Goal: Transaction & Acquisition: Obtain resource

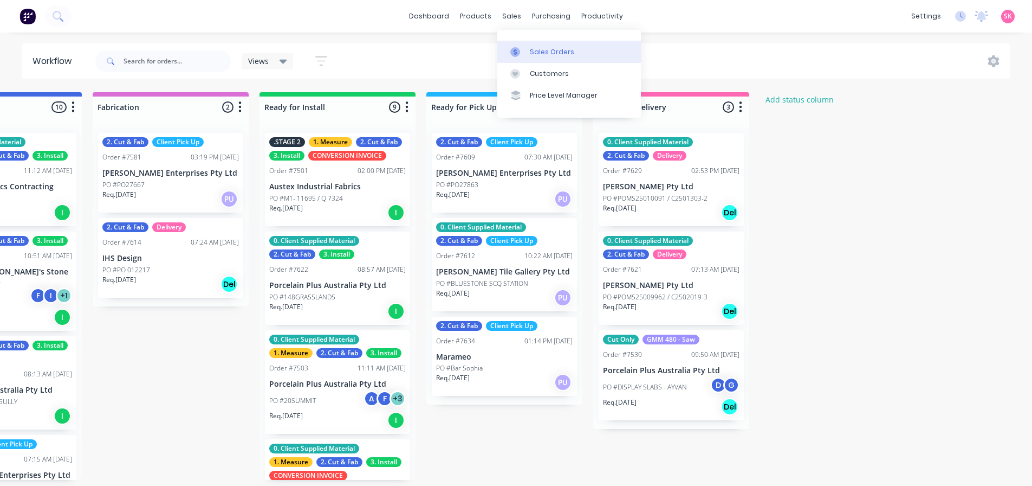
scroll to position [0, 932]
click at [516, 51] on icon at bounding box center [515, 52] width 3 height 6
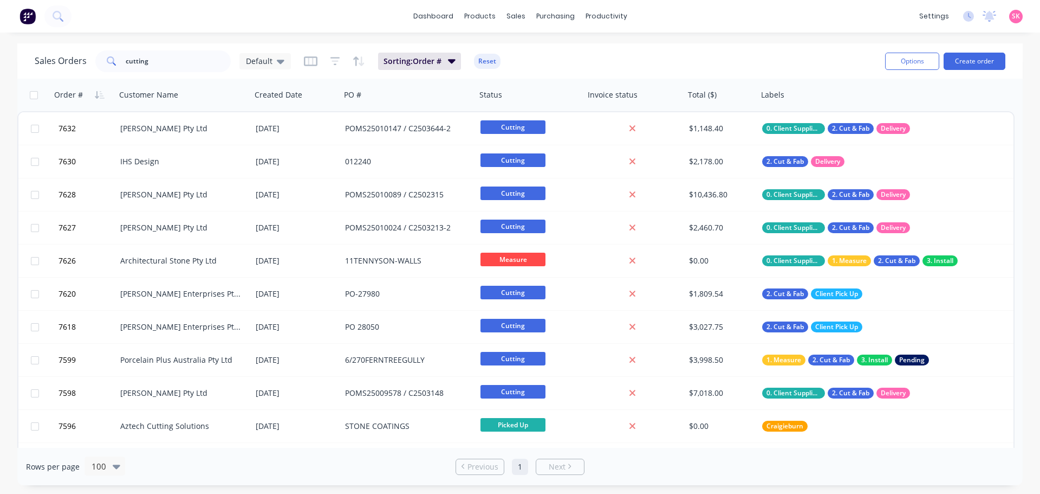
click at [125, 74] on div "Sales Orders cutting Default Sorting: Order # Reset" at bounding box center [456, 61] width 842 height 27
drag, startPoint x: 155, startPoint y: 61, endPoint x: 35, endPoint y: 69, distance: 120.0
click at [35, 69] on div "Sales Orders cutting Default" at bounding box center [163, 61] width 256 height 22
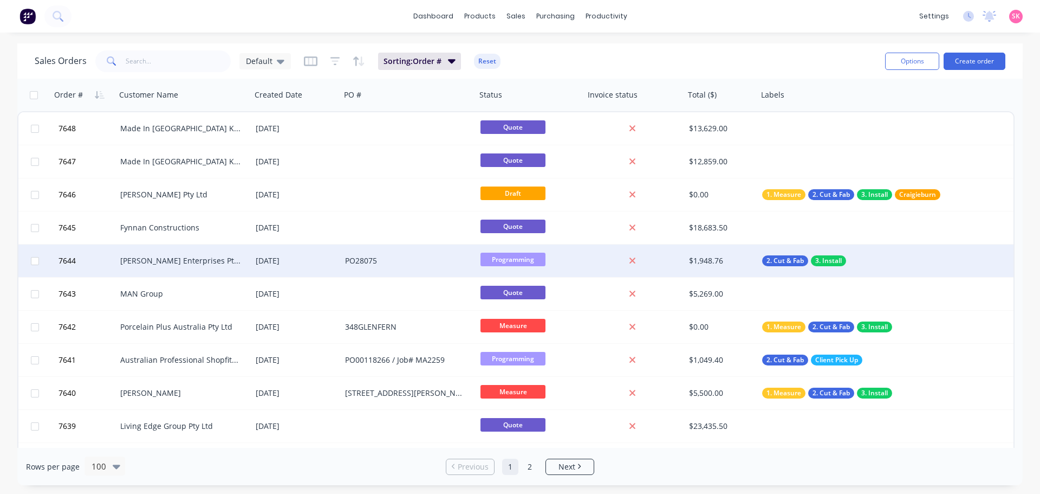
click at [304, 268] on div "[DATE]" at bounding box center [295, 260] width 89 height 33
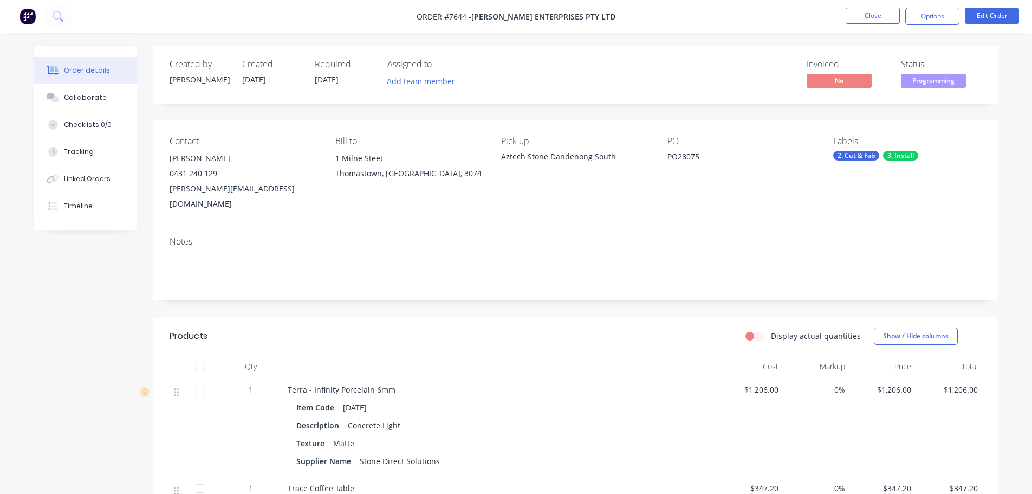
scroll to position [217, 0]
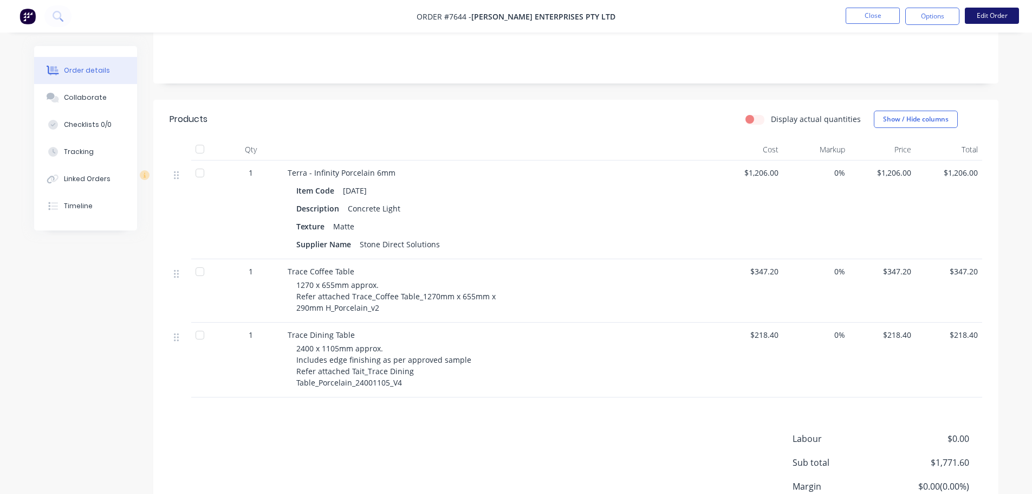
click at [988, 18] on button "Edit Order" at bounding box center [992, 16] width 54 height 16
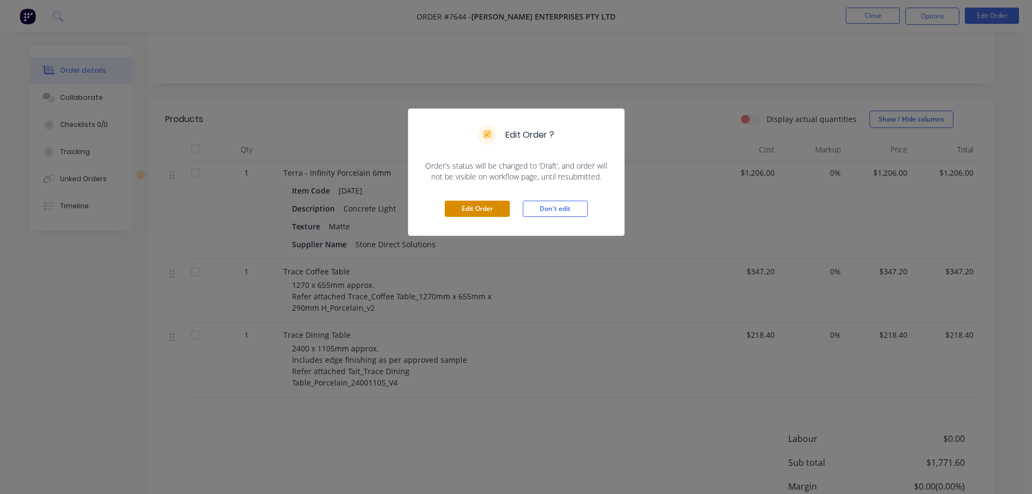
click at [478, 206] on button "Edit Order" at bounding box center [477, 208] width 65 height 16
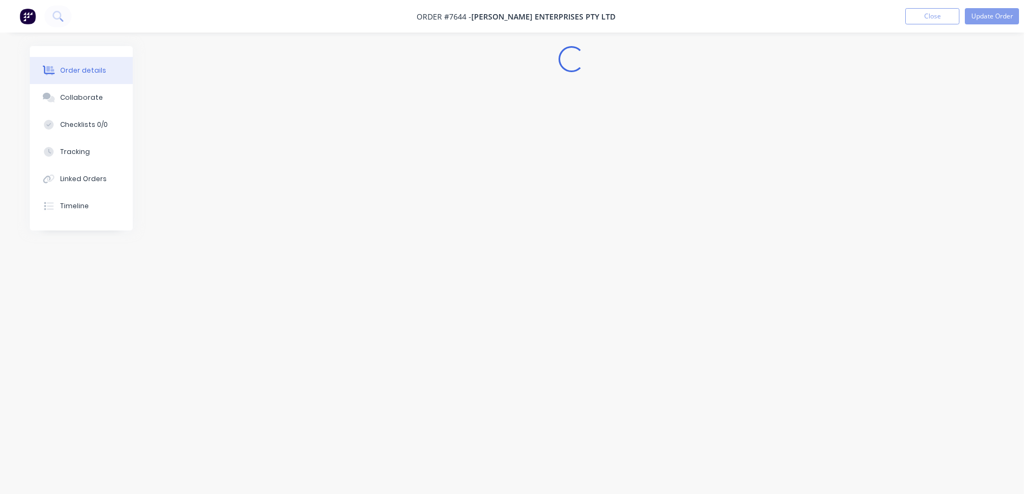
scroll to position [0, 0]
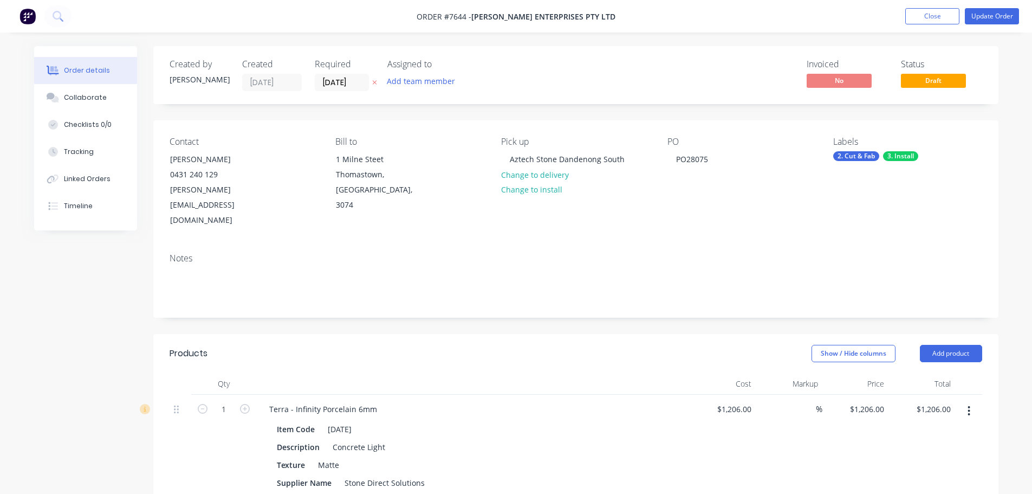
click at [981, 401] on button "button" at bounding box center [968, 411] width 25 height 20
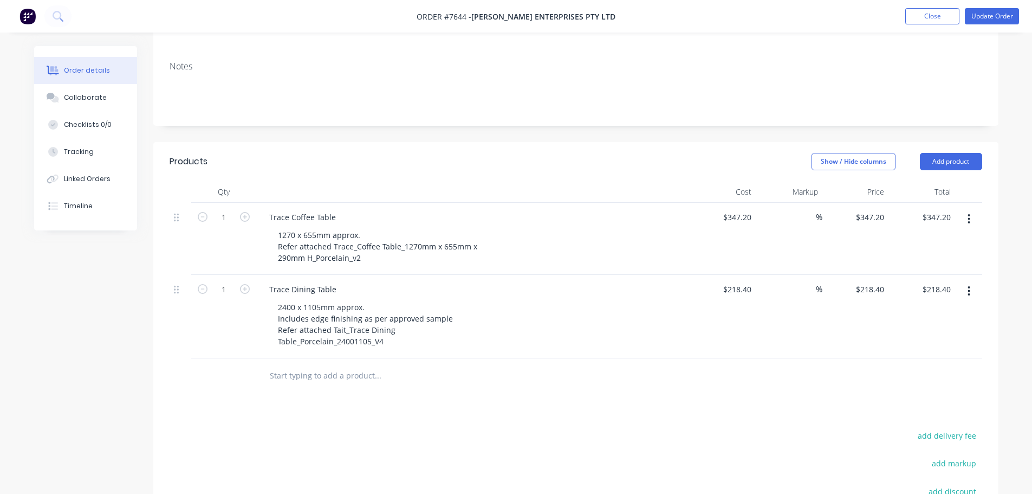
scroll to position [271, 0]
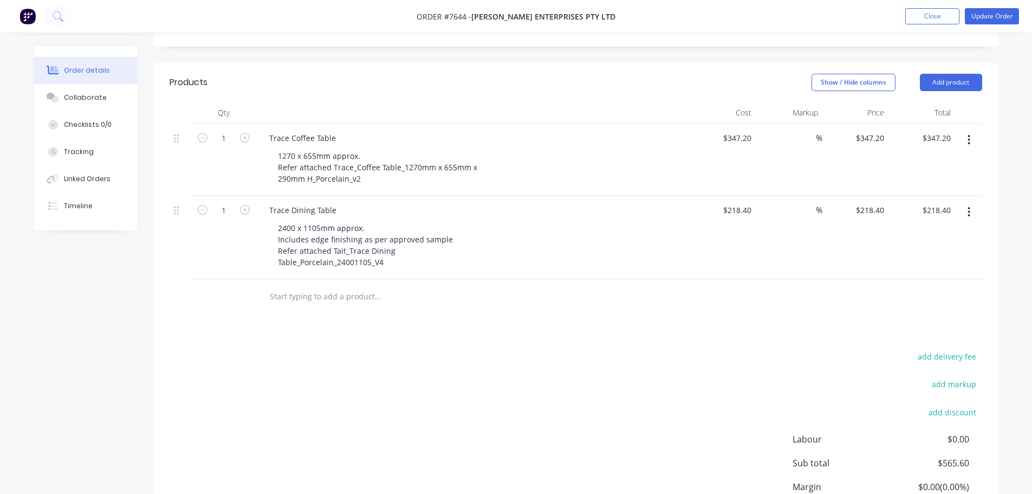
click at [314, 286] on input "text" at bounding box center [377, 297] width 217 height 22
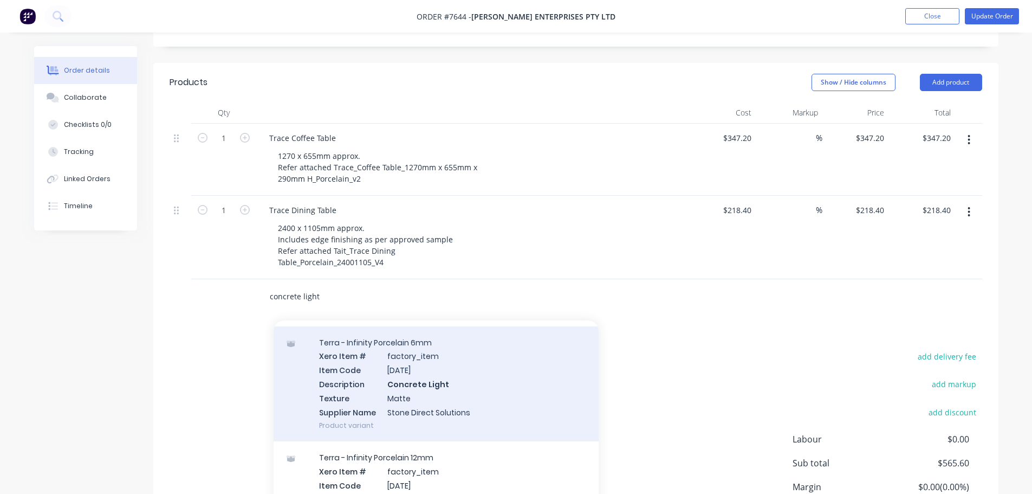
scroll to position [108, 0]
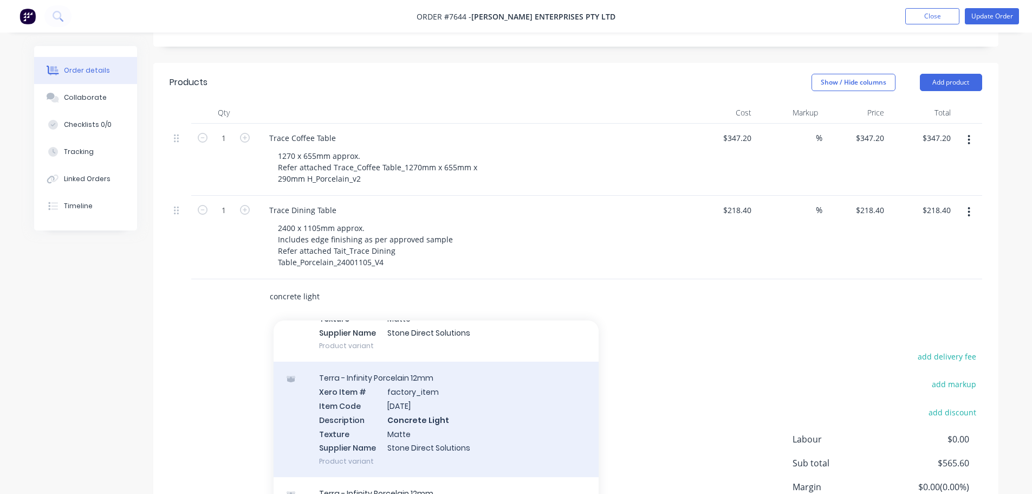
type input "concrete light"
click at [467, 392] on div "Terra - Infinity Porcelain 12mm Xero Item # factory_item Item Code [DATE] Descr…" at bounding box center [436, 418] width 325 height 115
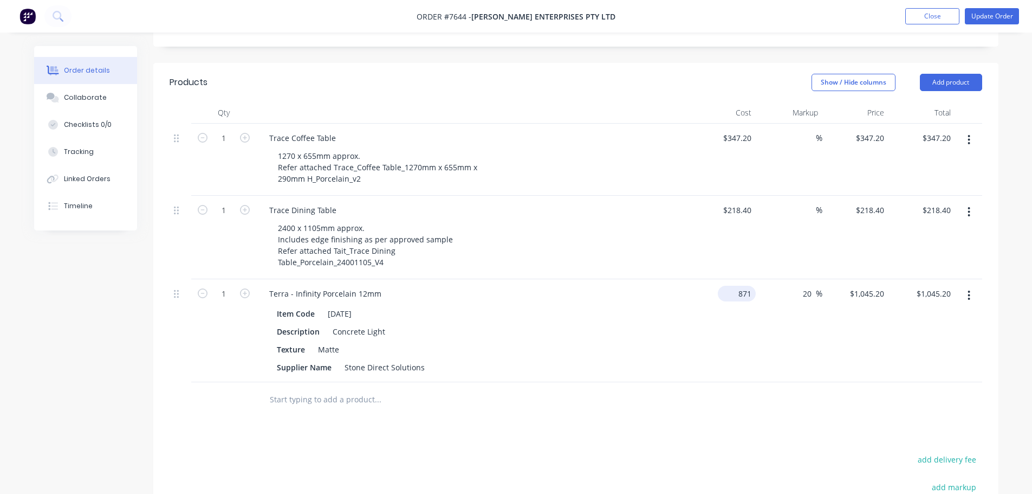
click at [746, 286] on input "871" at bounding box center [739, 294] width 34 height 16
type input "$1,206.00"
type input "$1,447.20"
click at [708, 403] on div "Products Show / Hide columns Add product Qty Cost Markup Price Total 1 Trace Co…" at bounding box center [575, 370] width 845 height 614
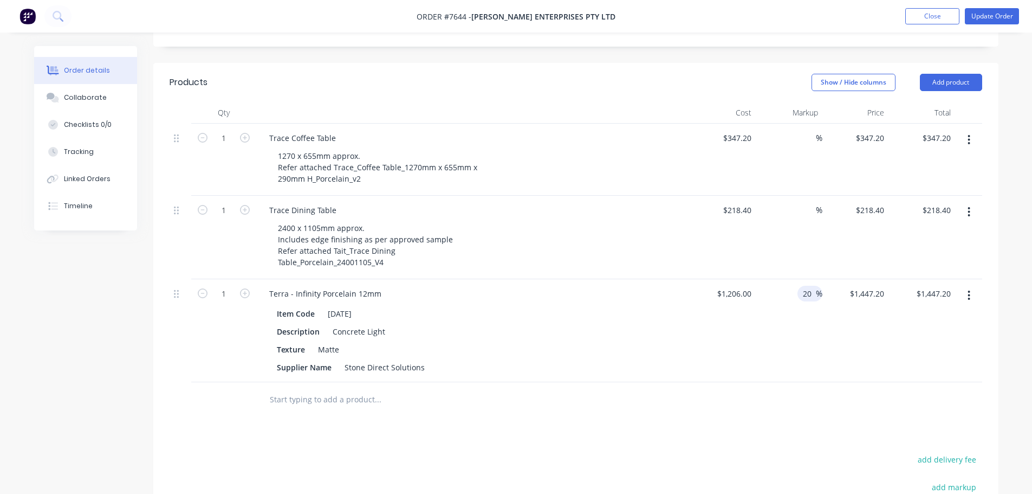
click at [798, 286] on div "20 20 %" at bounding box center [810, 294] width 25 height 16
click at [808, 286] on input "20" at bounding box center [809, 294] width 14 height 16
type input "0"
type input "$1,206.00"
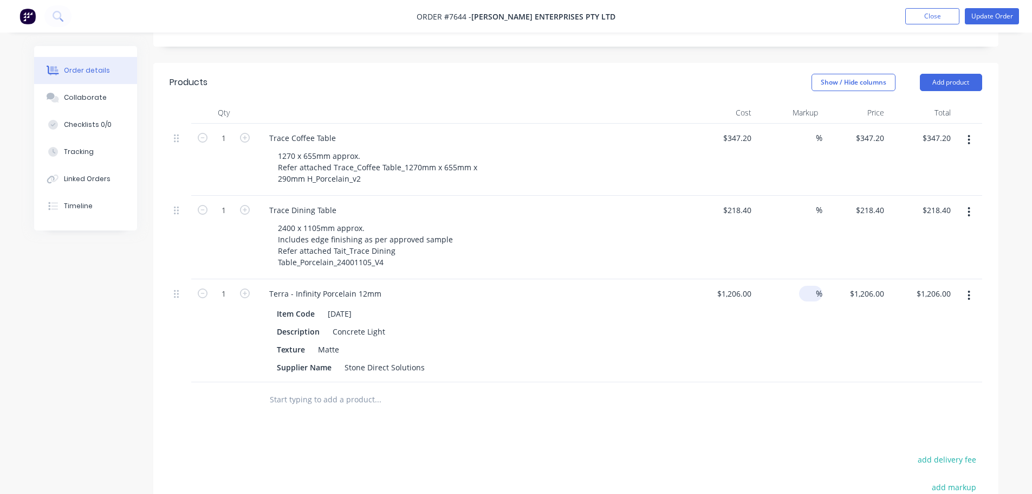
click at [791, 382] on div at bounding box center [576, 399] width 813 height 35
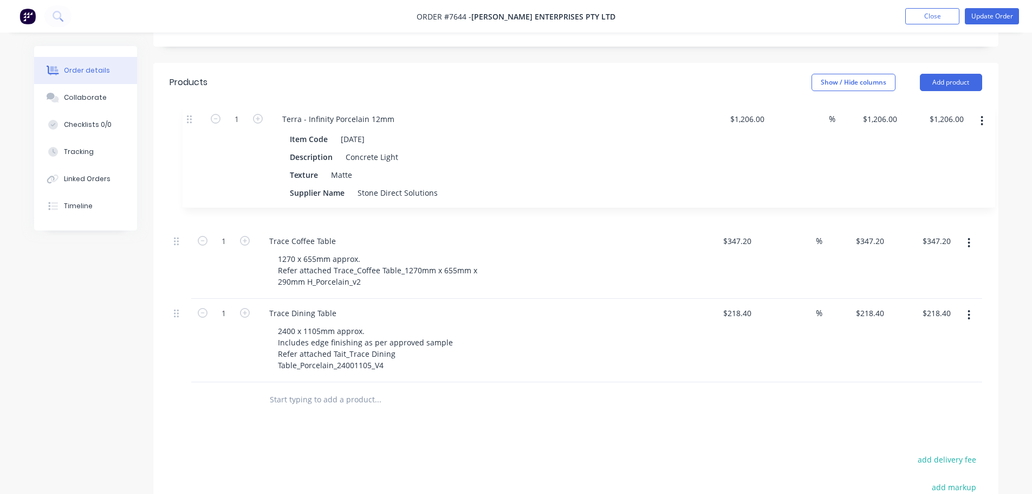
drag, startPoint x: 178, startPoint y: 264, endPoint x: 200, endPoint y: 118, distance: 148.6
click at [192, 124] on div "1 Trace Coffee Table 1270 x 655mm approx. Refer attached Trace_Coffee Table_127…" at bounding box center [576, 253] width 813 height 258
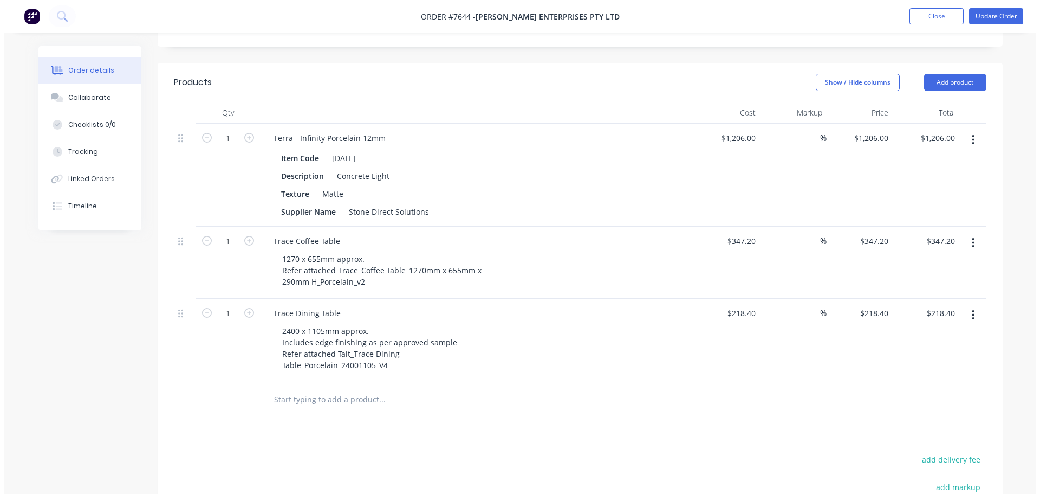
scroll to position [0, 0]
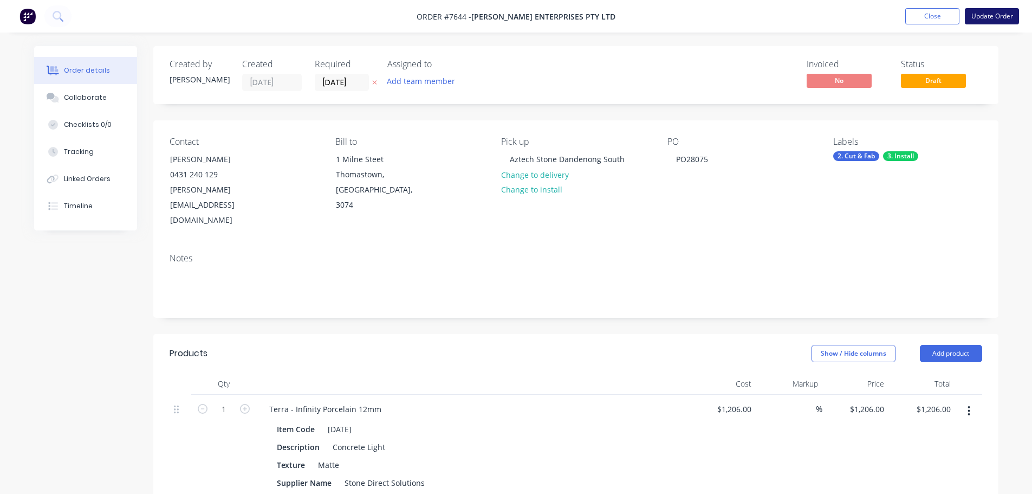
click at [1005, 19] on button "Update Order" at bounding box center [992, 16] width 54 height 16
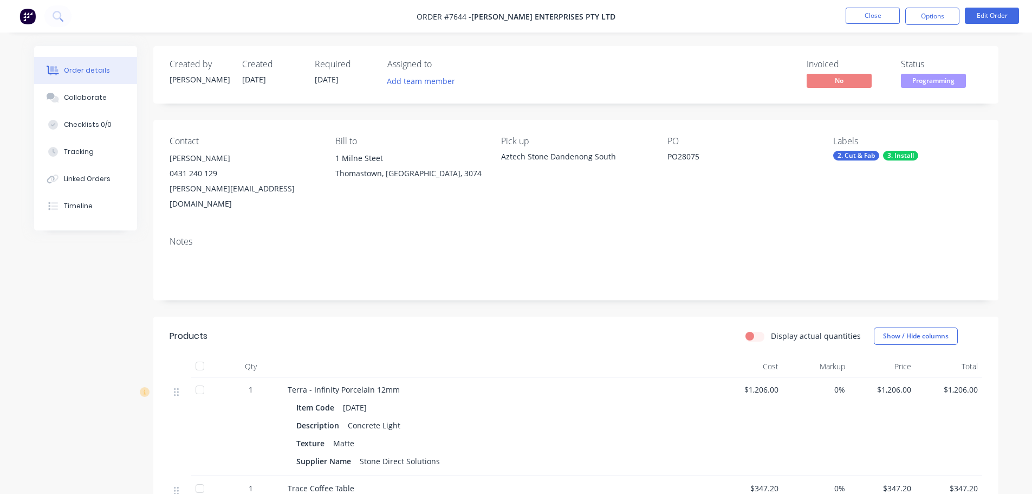
drag, startPoint x: 938, startPoint y: 9, endPoint x: 587, endPoint y: 88, distance: 360.1
click at [587, 88] on div "Invoiced No Status Programming" at bounding box center [739, 74] width 487 height 31
click at [940, 16] on button "Options" at bounding box center [932, 16] width 54 height 17
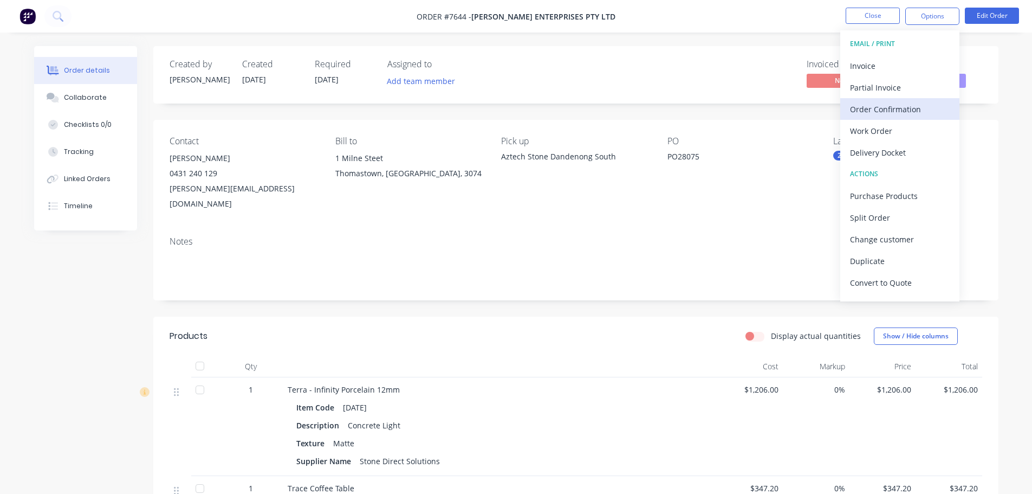
click at [879, 111] on div "Order Confirmation" at bounding box center [900, 109] width 100 height 16
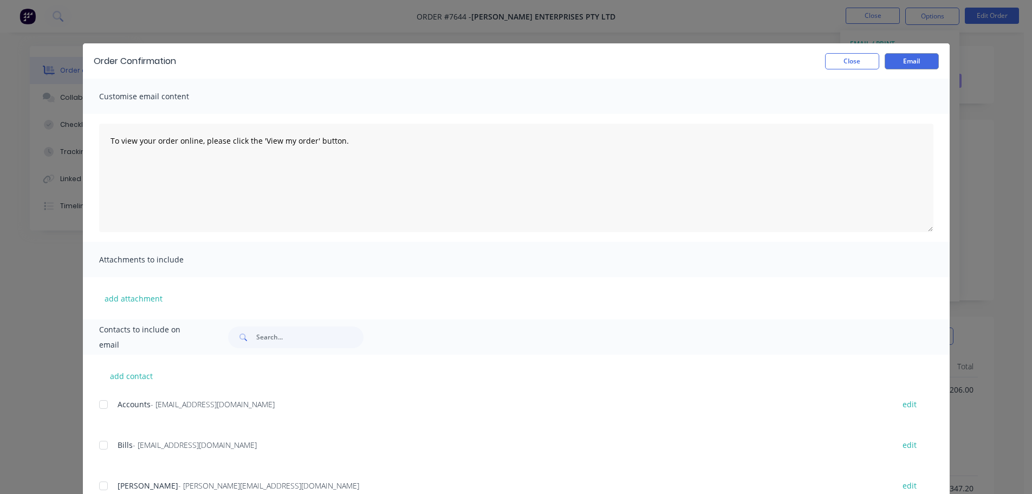
click at [100, 485] on div at bounding box center [104, 486] width 22 height 22
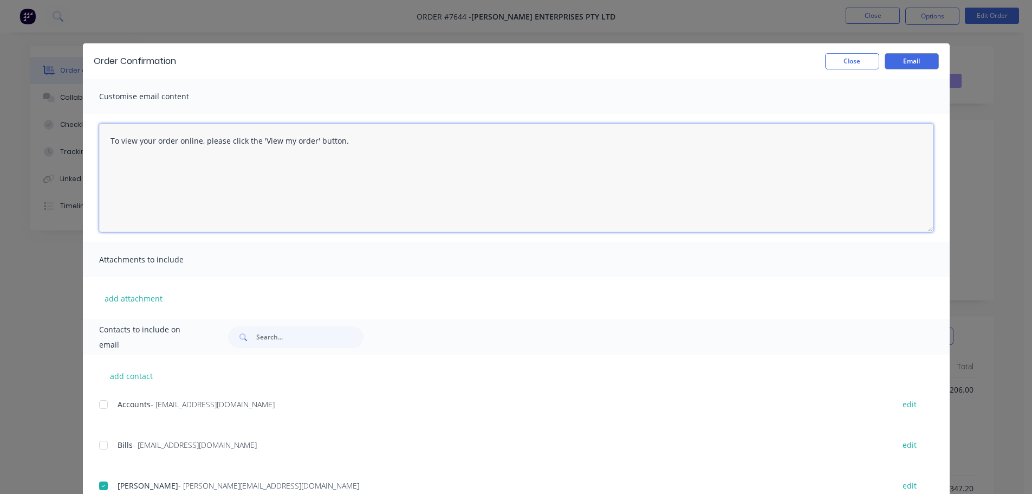
drag, startPoint x: 378, startPoint y: 150, endPoint x: -64, endPoint y: 152, distance: 442.7
click at [0, 152] on html "Order #7644 - [PERSON_NAME] Enterprises Pty Ltd Close Options Edit Order Order …" at bounding box center [516, 403] width 1032 height 807
type textarea "Hi [PERSON_NAME], See corrected order confirmation for PO28075."
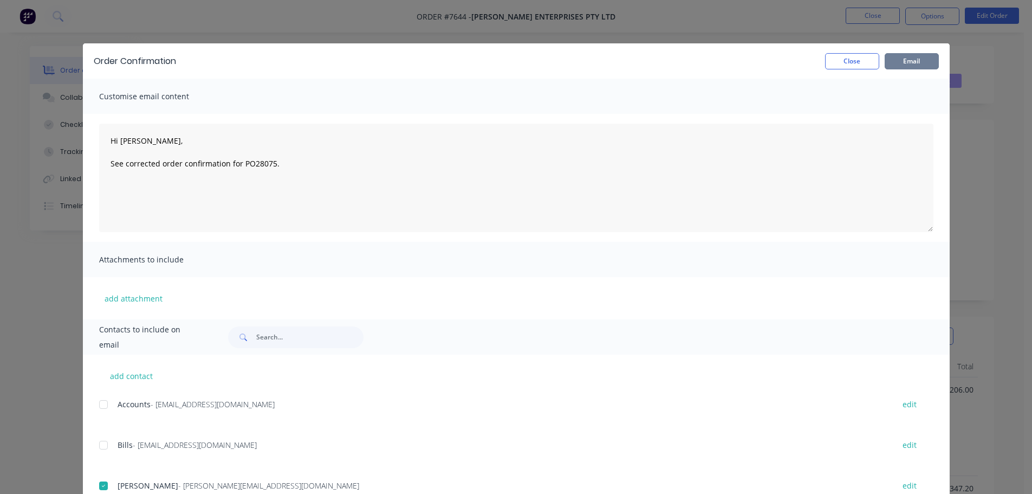
click at [900, 59] on button "Email" at bounding box center [912, 61] width 54 height 16
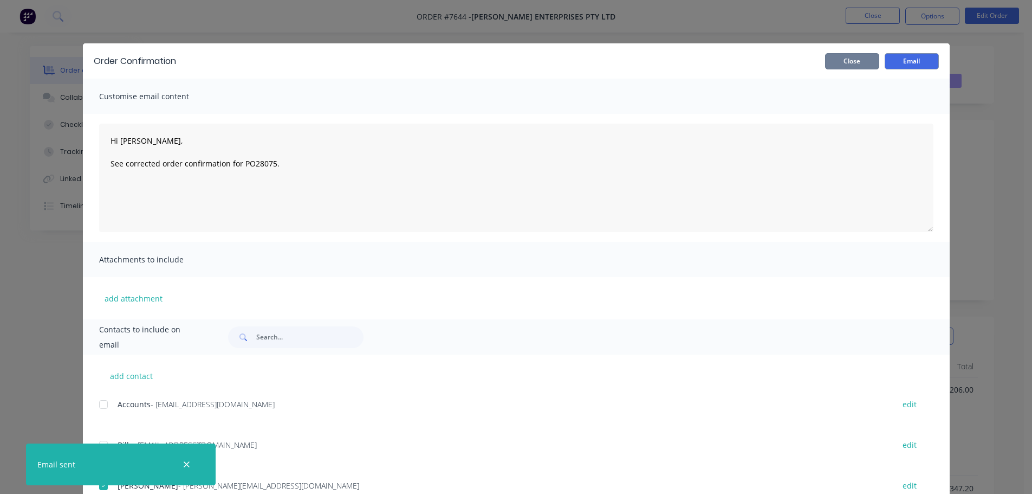
drag, startPoint x: 833, startPoint y: 61, endPoint x: 858, endPoint y: 34, distance: 36.5
click at [833, 61] on button "Close" at bounding box center [852, 61] width 54 height 16
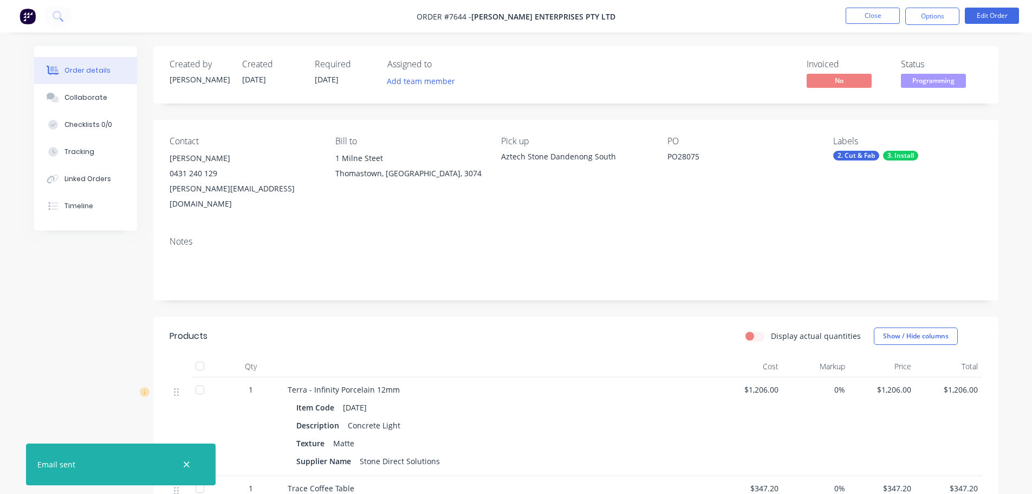
click at [870, 7] on nav "Order #7644 - [PERSON_NAME] Enterprises Pty Ltd Close Options Edit Order" at bounding box center [516, 16] width 1032 height 33
click at [870, 11] on button "Close" at bounding box center [873, 16] width 54 height 16
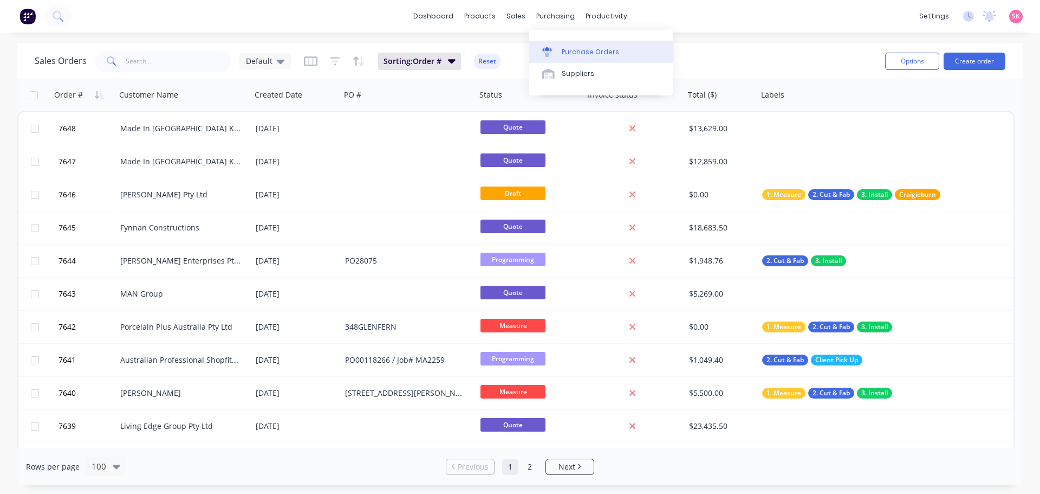
click at [572, 51] on div "Purchase Orders" at bounding box center [590, 52] width 57 height 10
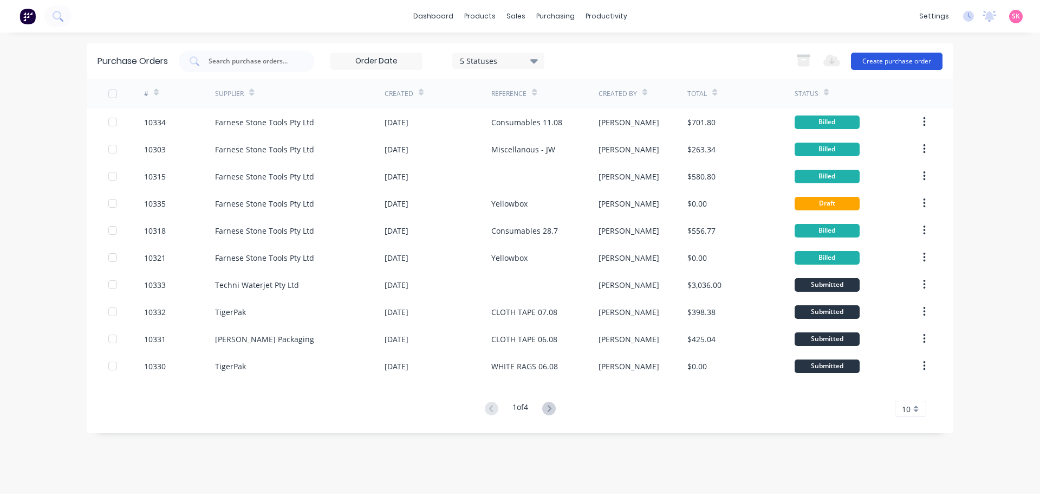
click at [869, 66] on button "Create purchase order" at bounding box center [897, 61] width 92 height 17
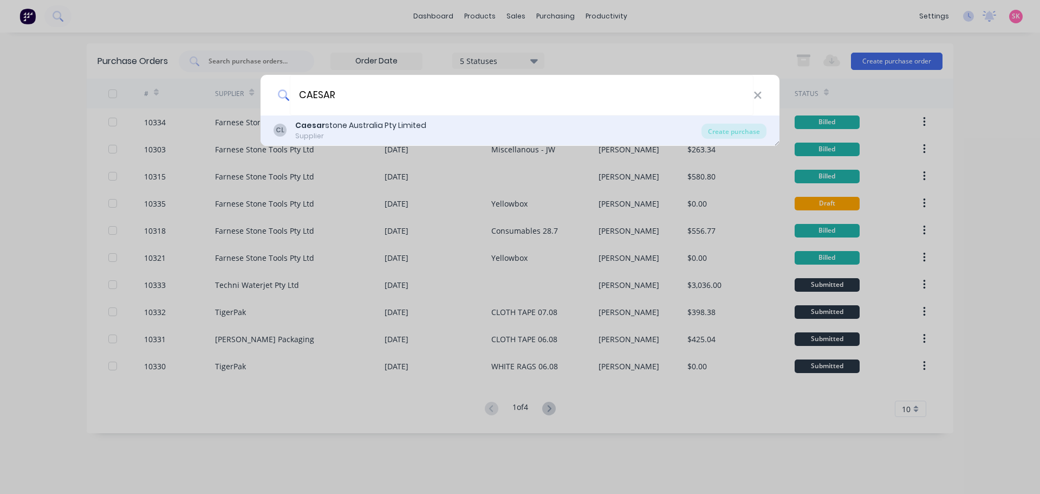
type input "CAESAR"
click at [403, 118] on div "[PERSON_NAME] [PERSON_NAME] Australia Pty Limited Supplier Create purchase" at bounding box center [520, 130] width 519 height 30
click at [410, 130] on div "[PERSON_NAME] Australia Pty Limited" at bounding box center [360, 125] width 131 height 11
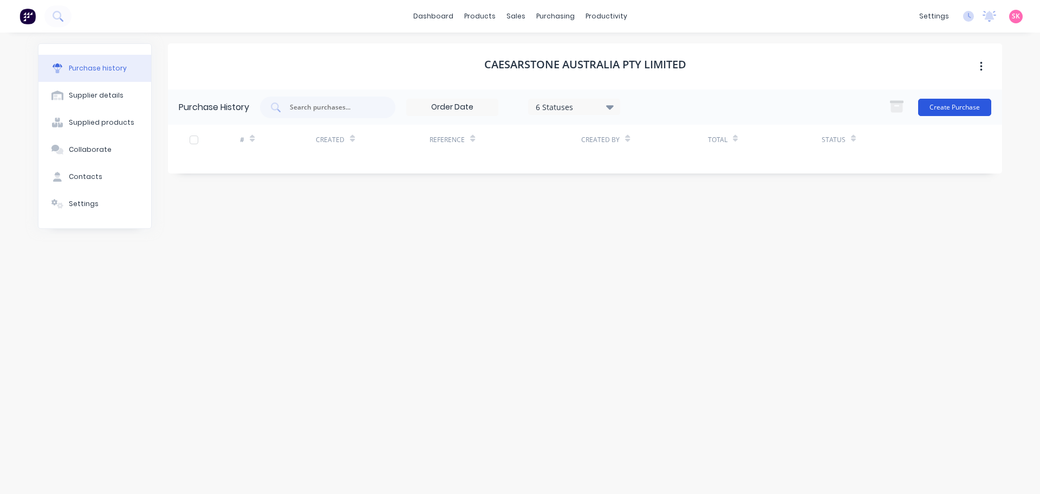
click at [945, 112] on button "Create Purchase" at bounding box center [954, 107] width 73 height 17
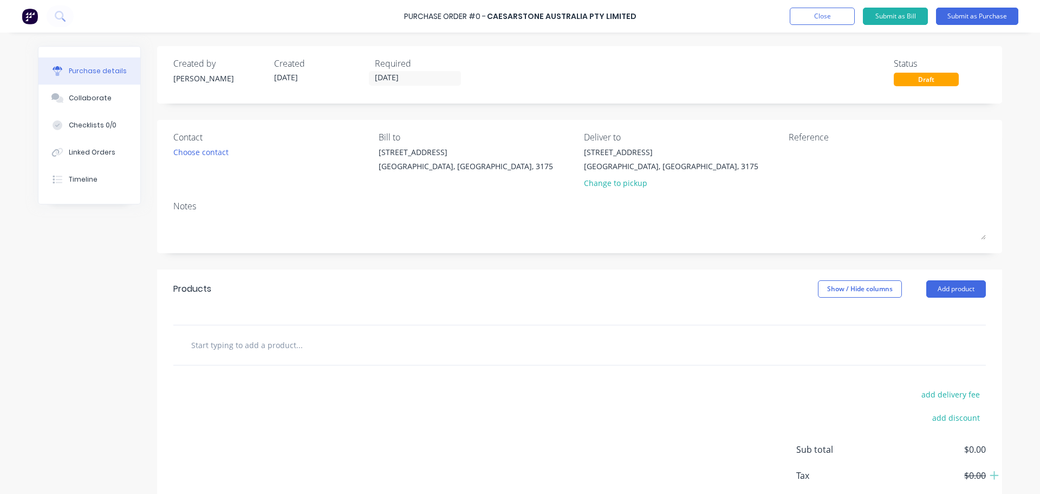
drag, startPoint x: 287, startPoint y: 356, endPoint x: 282, endPoint y: 350, distance: 8.5
click at [285, 354] on div at bounding box center [579, 345] width 813 height 40
click at [282, 350] on input "text" at bounding box center [299, 345] width 217 height 22
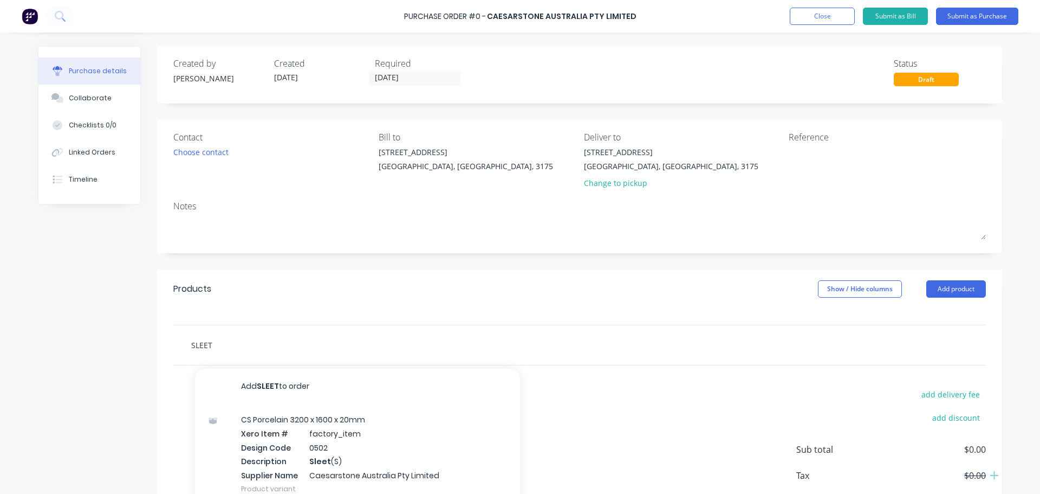
scroll to position [75, 0]
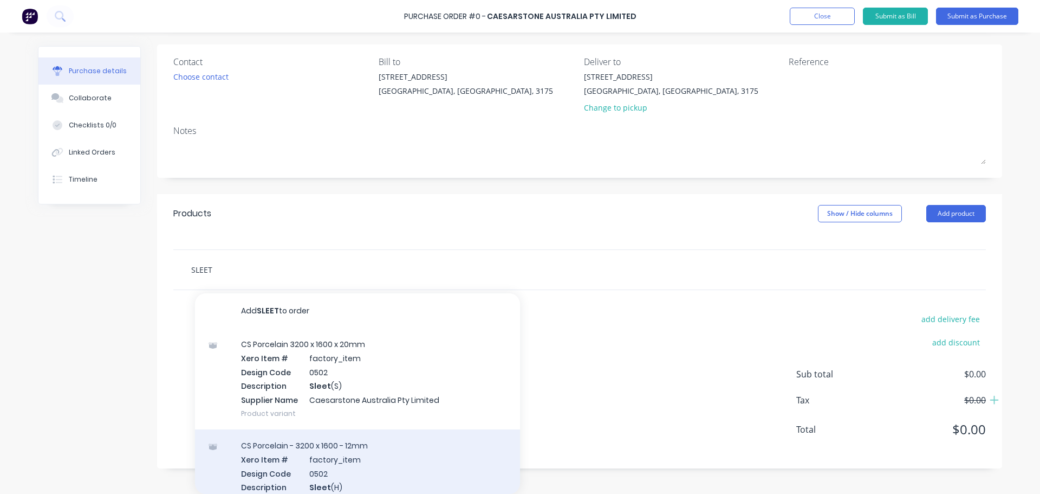
type input "SLEET"
click at [366, 461] on div "CS Porcelain - 3200 x 1600 - 12mm Xero Item # factory_item Design Code 0502 Des…" at bounding box center [357, 479] width 325 height 101
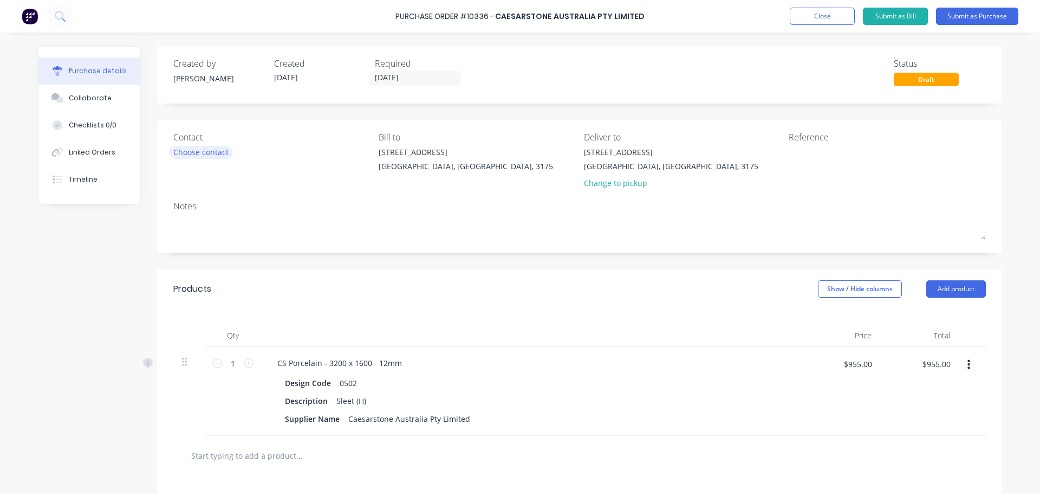
click at [193, 153] on div "Choose contact" at bounding box center [200, 151] width 55 height 11
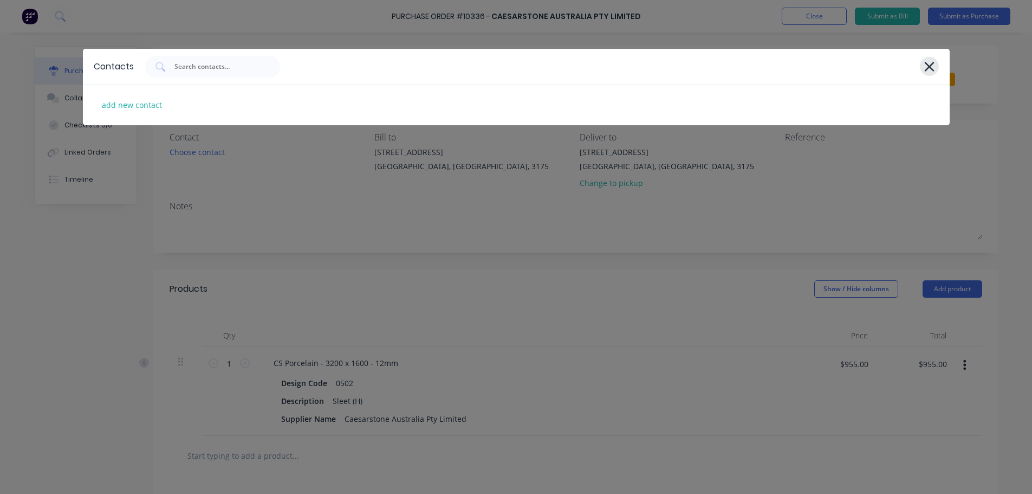
click at [935, 61] on icon at bounding box center [929, 66] width 11 height 15
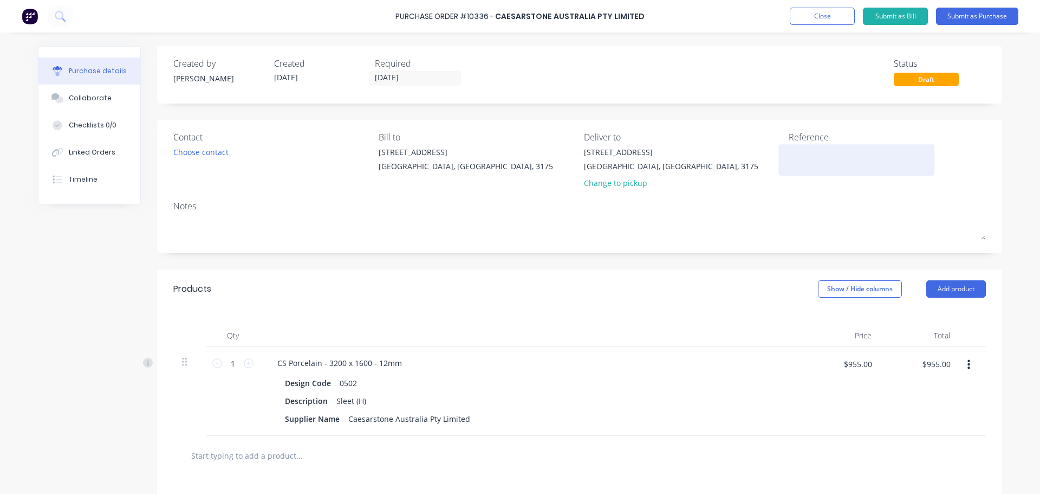
click at [805, 147] on textarea at bounding box center [856, 158] width 135 height 24
type textarea "a"
click at [826, 152] on textarea at bounding box center [856, 158] width 135 height 24
type textarea "c"
type textarea "b"
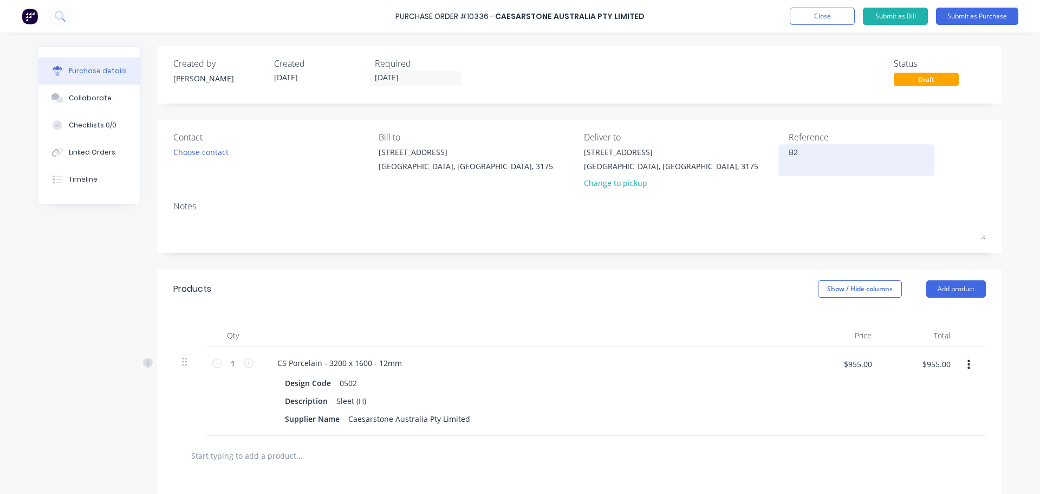
type textarea "B"
type textarea "V"
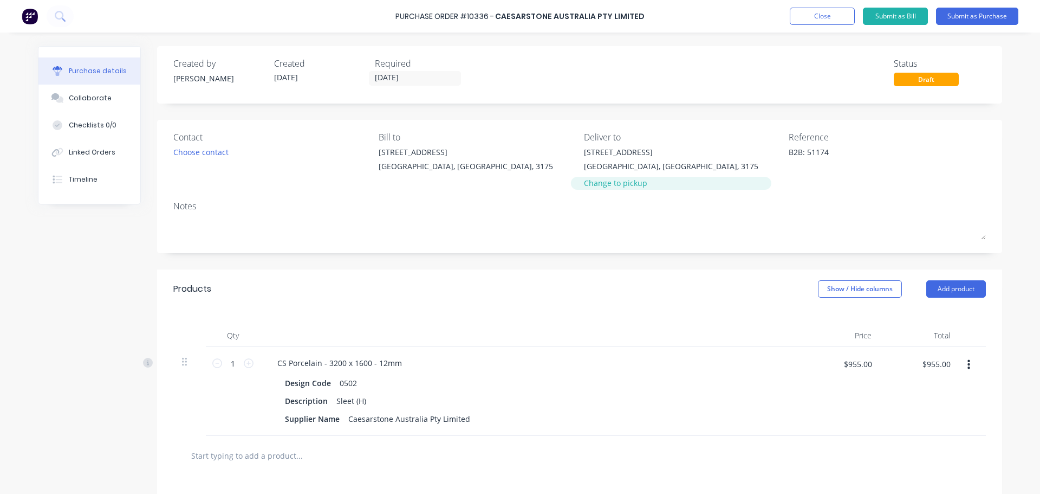
type textarea "B2B: 51174"
click at [611, 183] on div "Change to pickup" at bounding box center [671, 182] width 174 height 11
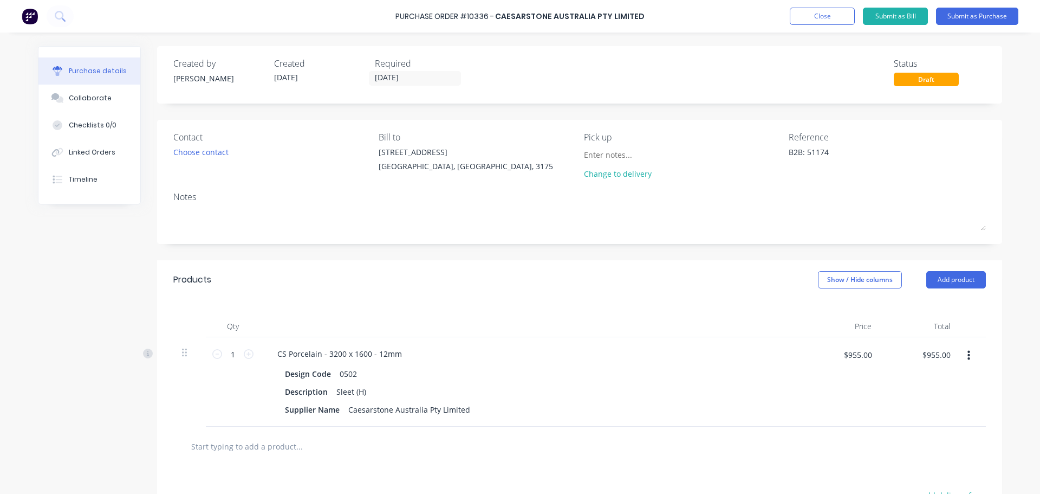
click at [683, 245] on div "Created by [PERSON_NAME] Created [DATE] Required [DATE] Status Draft Contact Ch…" at bounding box center [579, 345] width 845 height 598
click at [989, 8] on button "Submit as Purchase" at bounding box center [977, 16] width 82 height 17
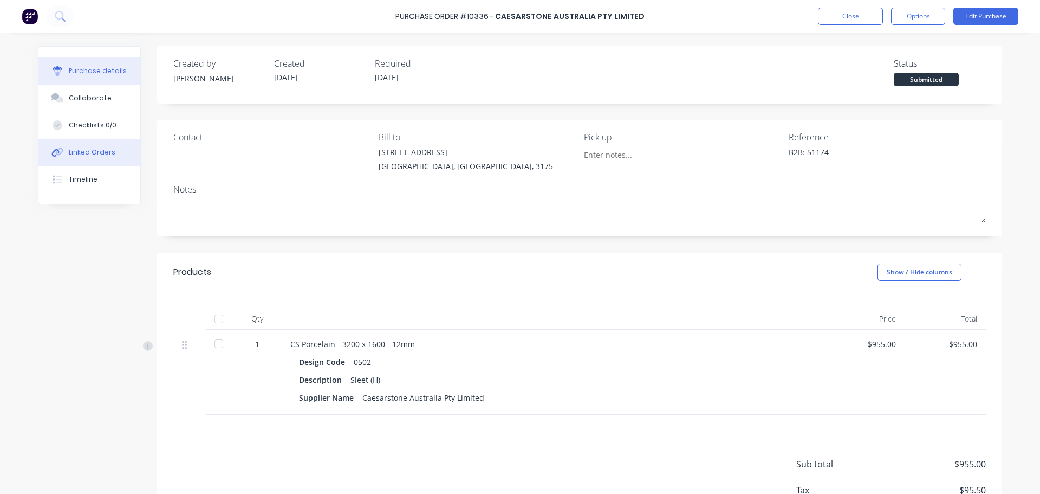
click at [102, 147] on button "Linked Orders" at bounding box center [89, 152] width 102 height 27
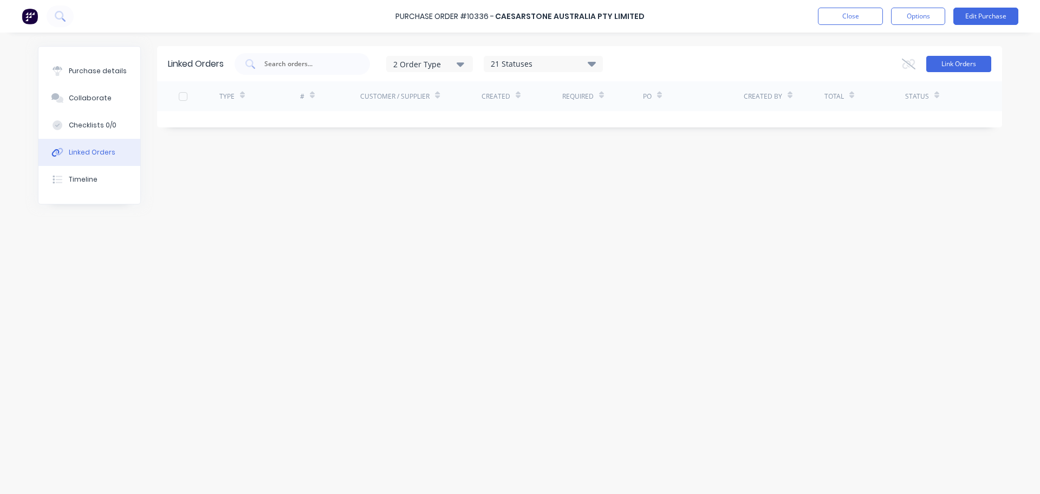
click at [975, 63] on button "Link Orders" at bounding box center [959, 64] width 65 height 16
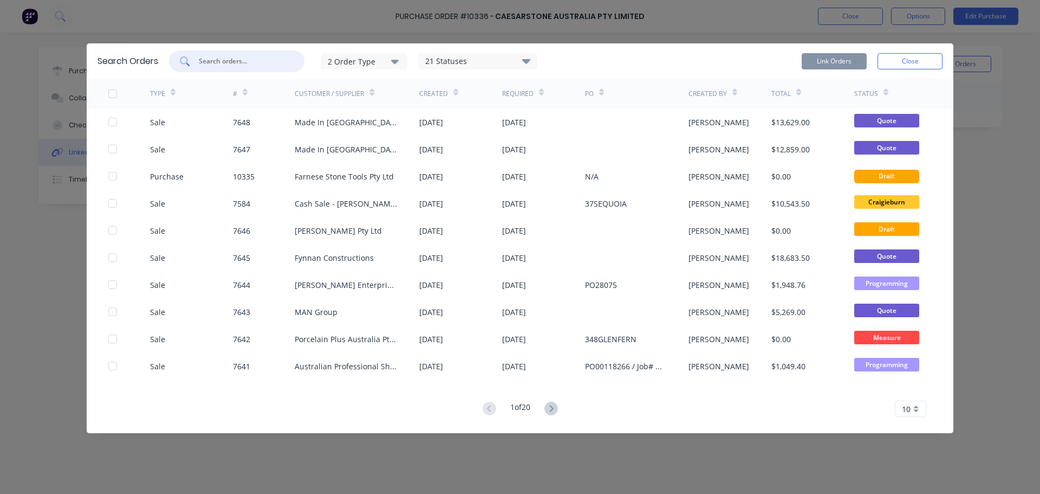
click at [228, 60] on input "text" at bounding box center [243, 61] width 90 height 11
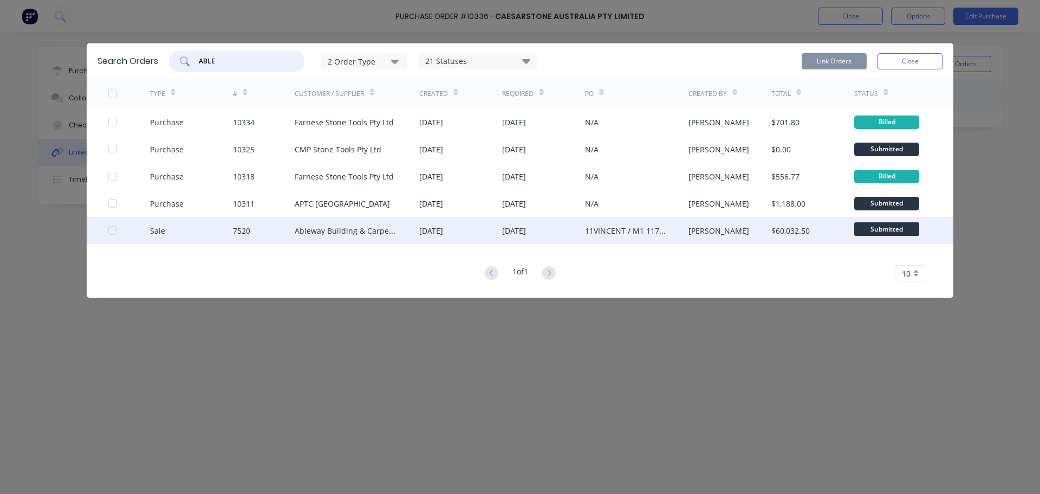
click at [113, 234] on div at bounding box center [113, 230] width 22 height 22
type input "ABLE"
click at [850, 64] on button "Link Orders" at bounding box center [834, 61] width 65 height 16
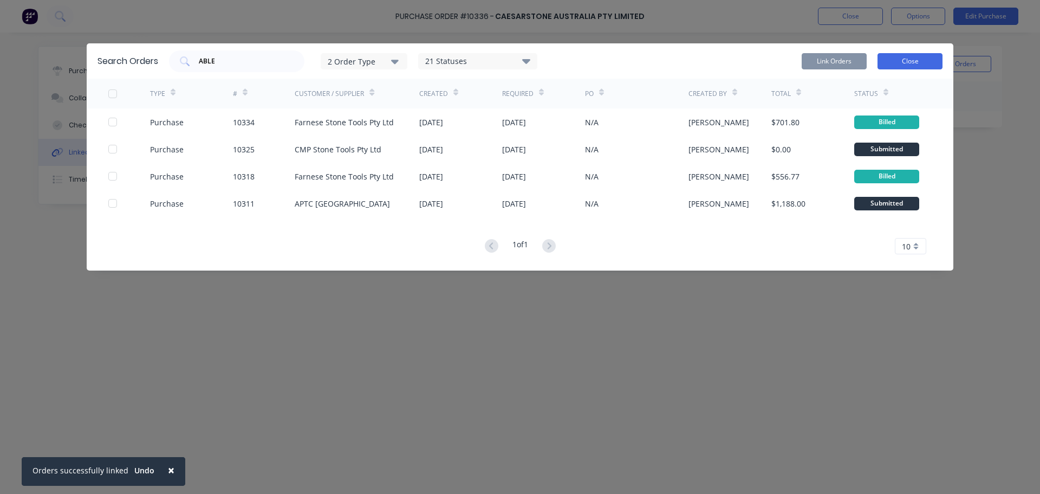
click at [906, 63] on button "Close" at bounding box center [910, 61] width 65 height 16
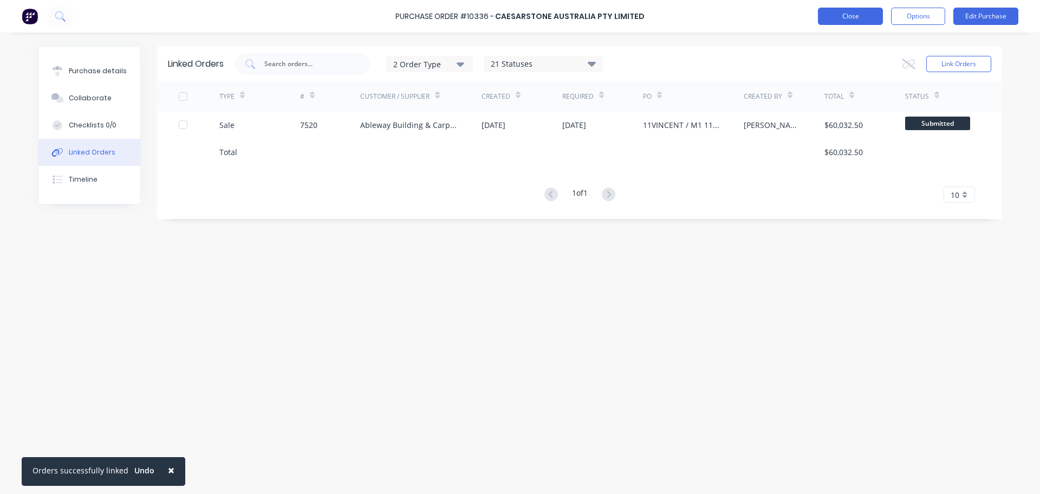
click at [865, 23] on button "Close" at bounding box center [850, 16] width 65 height 17
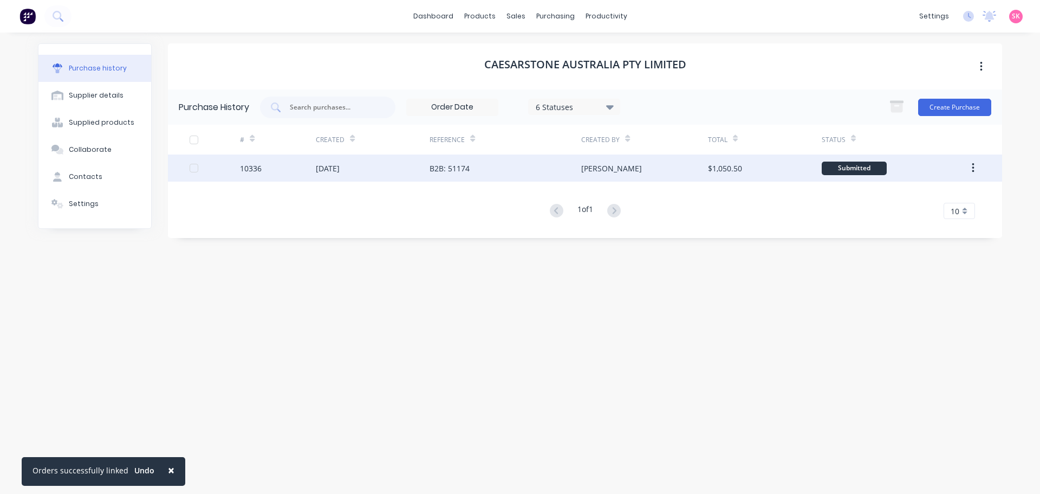
click at [294, 174] on div "10336" at bounding box center [278, 167] width 76 height 27
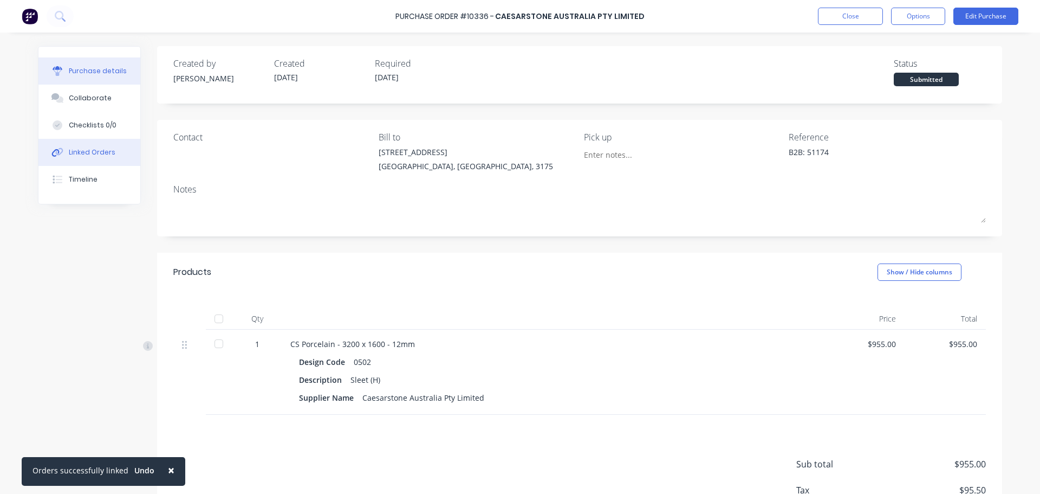
click at [90, 155] on div "Linked Orders" at bounding box center [92, 152] width 47 height 10
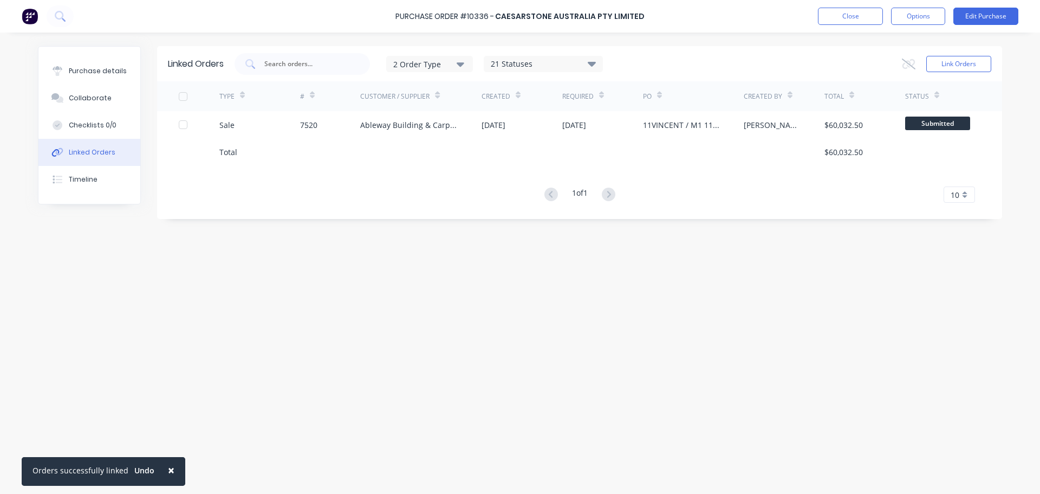
click at [208, 259] on div "Linked Orders 2 Order Type 21 Statuses Sales Order Status All Archived Draft Qu…" at bounding box center [520, 260] width 965 height 429
click at [831, 17] on button "Close" at bounding box center [850, 16] width 65 height 17
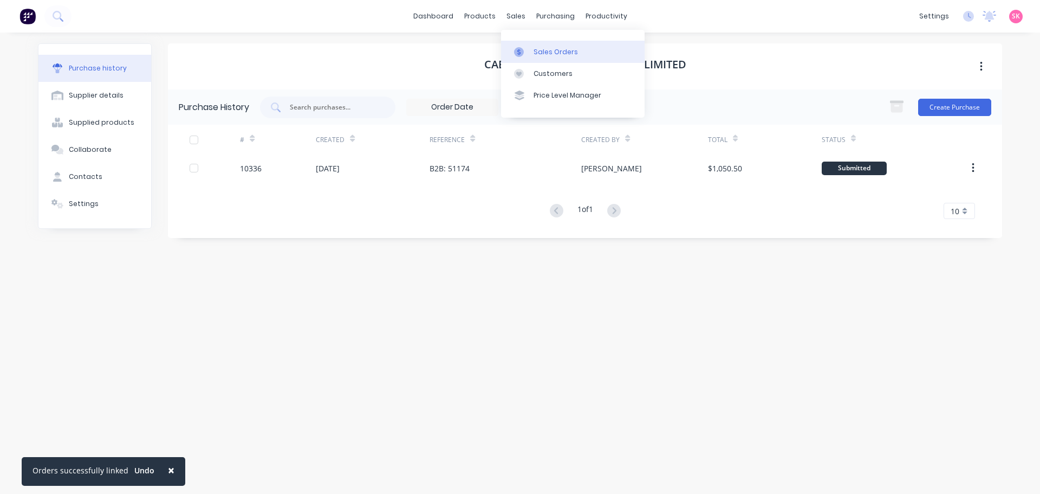
click at [536, 49] on div "Sales Orders" at bounding box center [556, 52] width 44 height 10
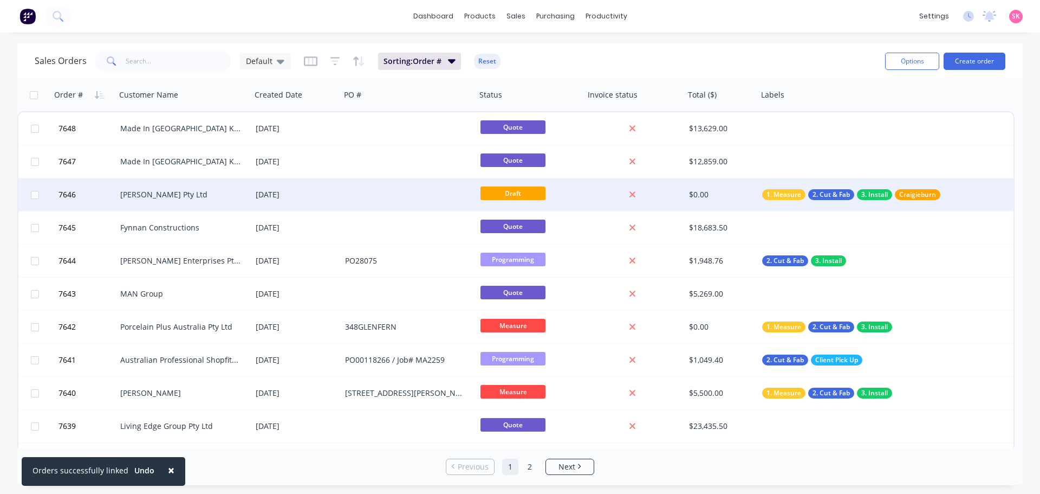
click at [824, 186] on div "1. Measure 2. Cut & Fab 3. Install Craigieburn" at bounding box center [866, 194] width 217 height 33
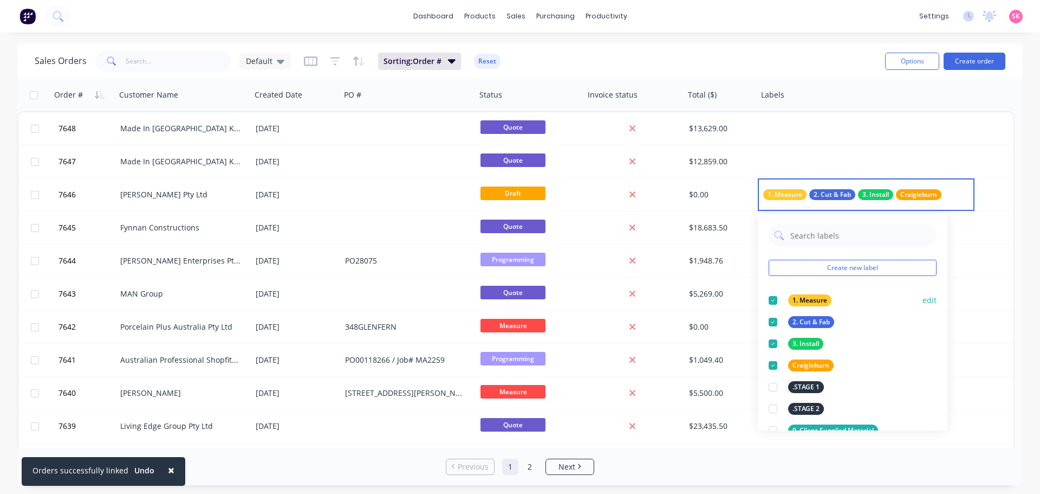
click at [774, 300] on div at bounding box center [773, 300] width 22 height 22
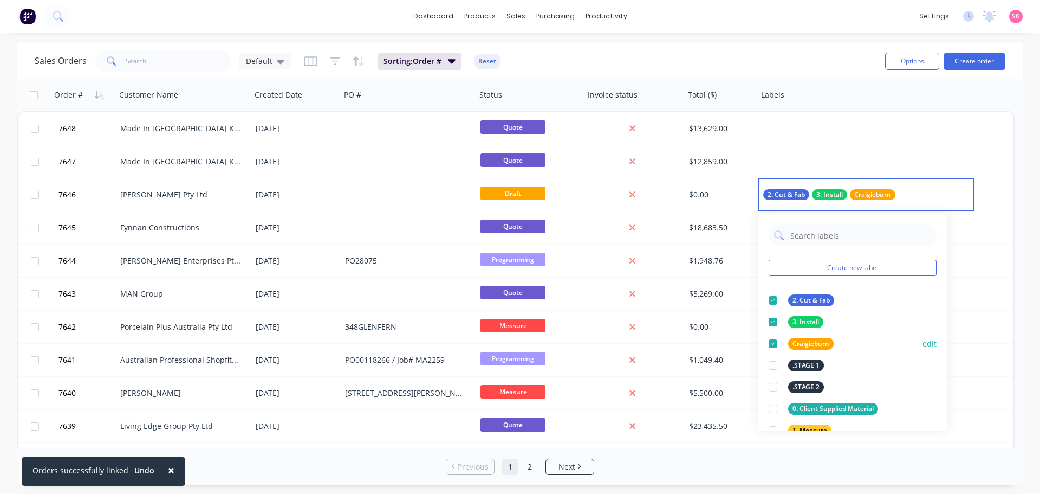
click at [772, 339] on div at bounding box center [773, 344] width 22 height 22
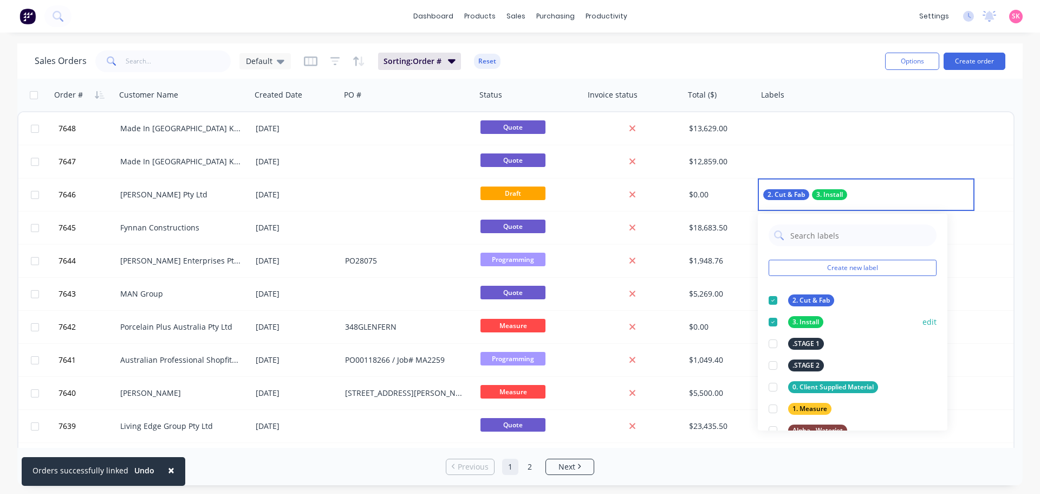
click at [772, 324] on div at bounding box center [773, 322] width 22 height 22
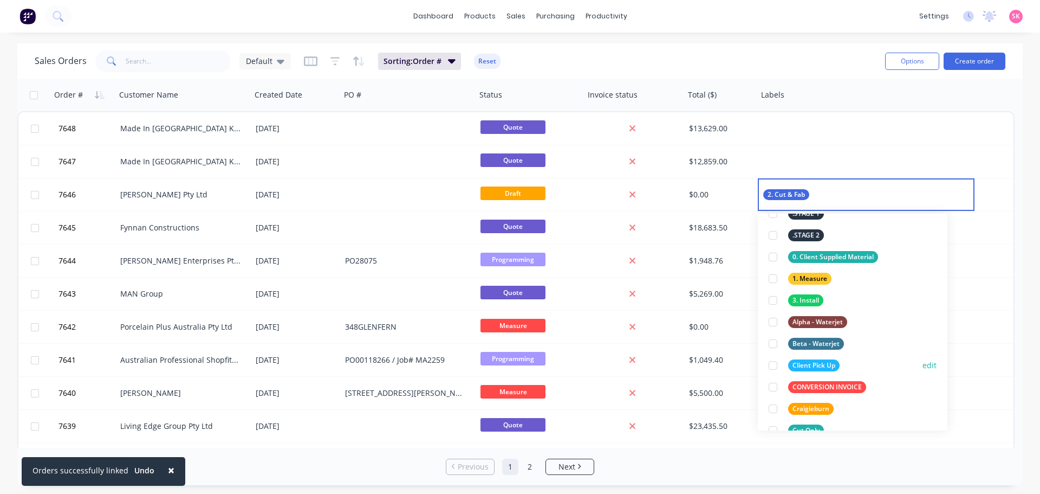
scroll to position [271, 0]
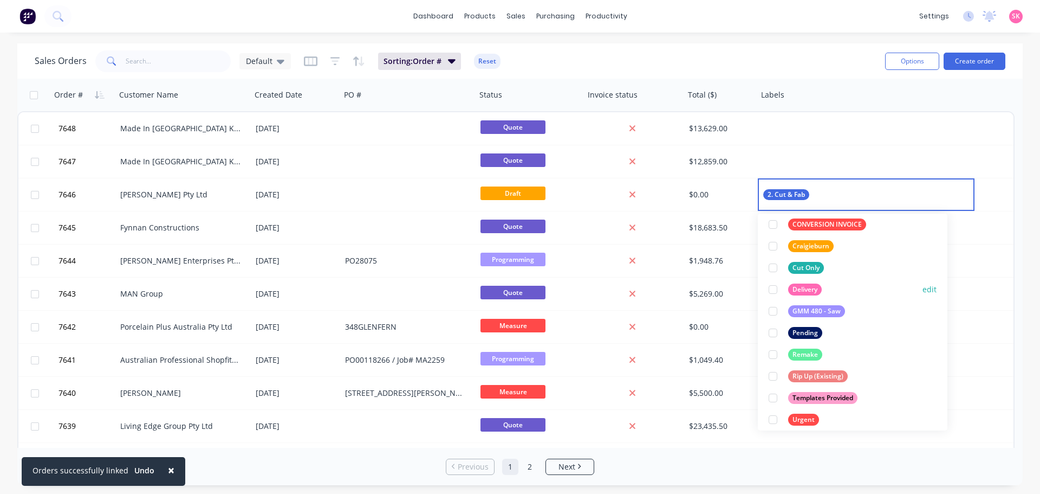
click at [781, 288] on div at bounding box center [773, 290] width 22 height 22
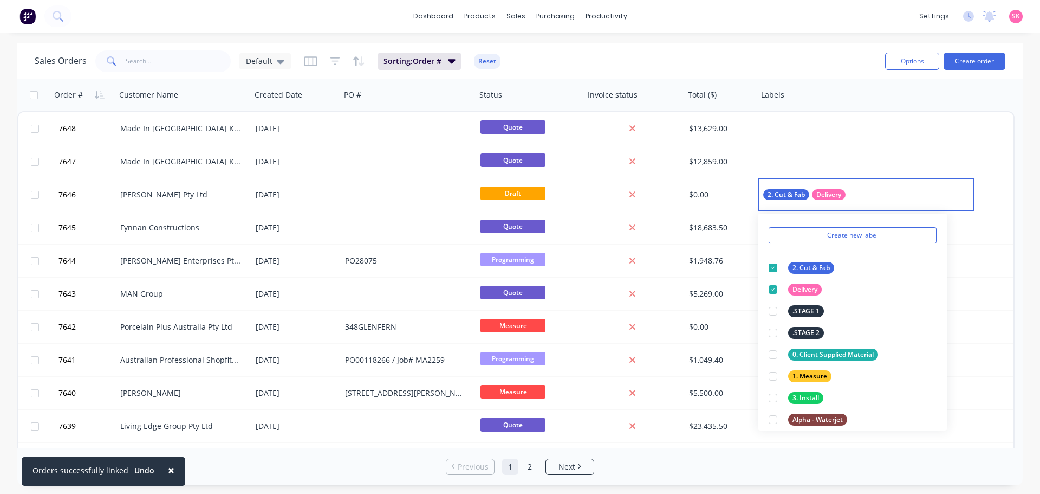
click at [792, 68] on div "Sales Orders Default Sorting: Order # Reset" at bounding box center [456, 61] width 842 height 27
